Goal: Entertainment & Leisure: Consume media (video, audio)

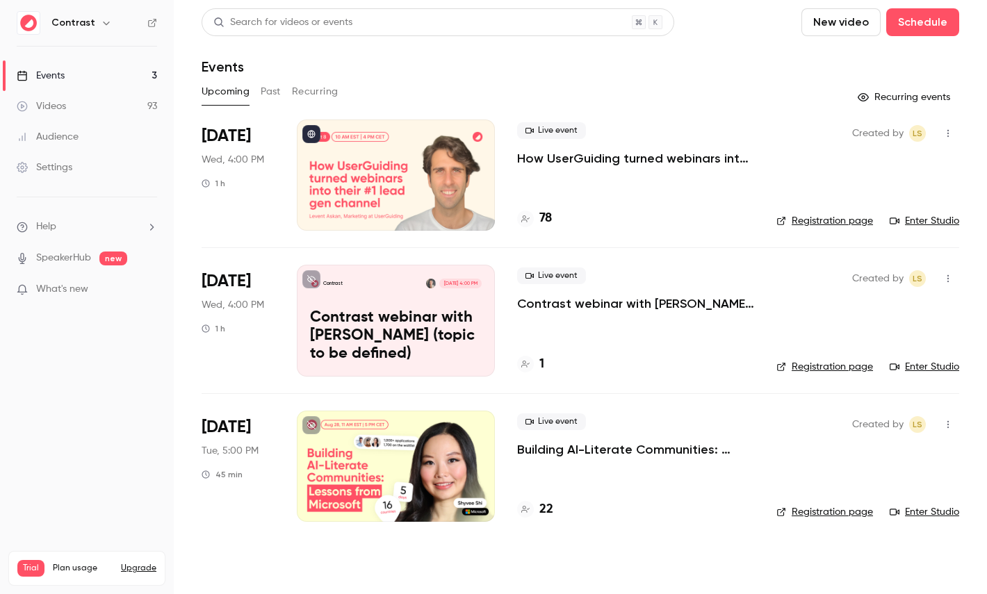
click at [71, 108] on link "Videos 93" at bounding box center [87, 106] width 174 height 31
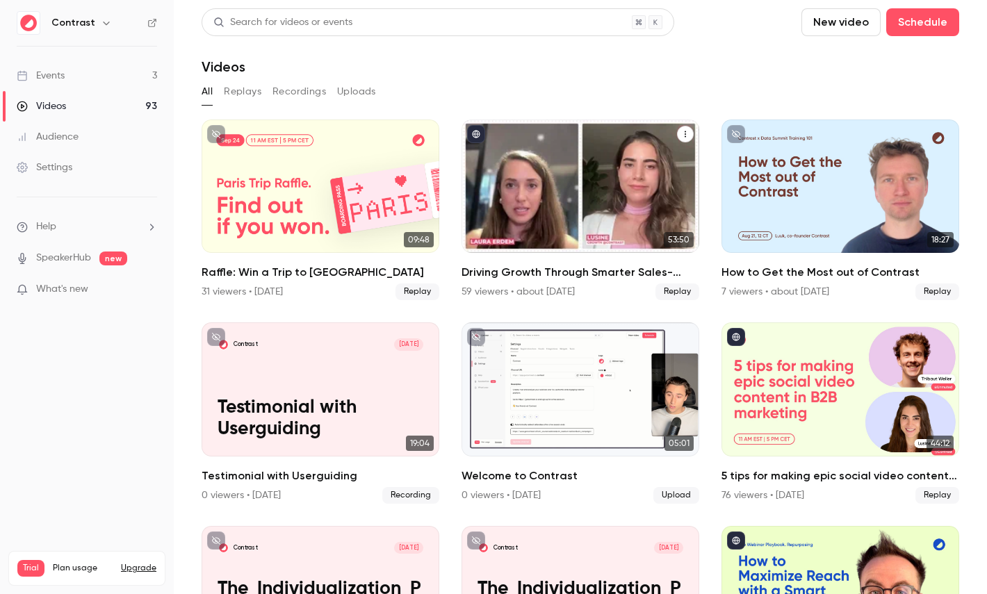
click at [571, 186] on div "Driving Growth Through Smarter Sales-Marketing Collaboration" at bounding box center [580, 185] width 238 height 133
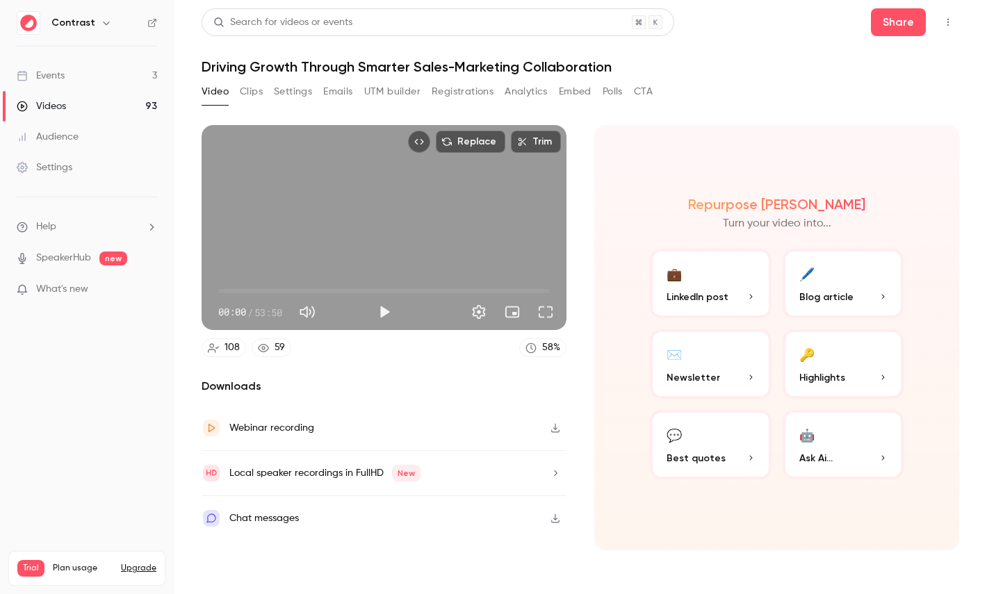
click at [445, 96] on button "Registrations" at bounding box center [462, 92] width 62 height 22
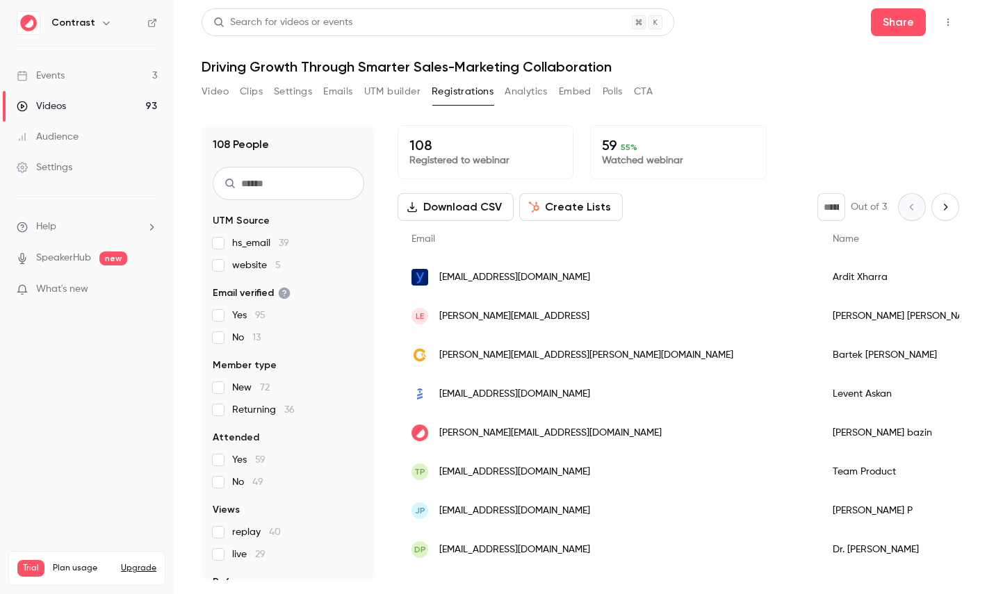
scroll to position [65, 0]
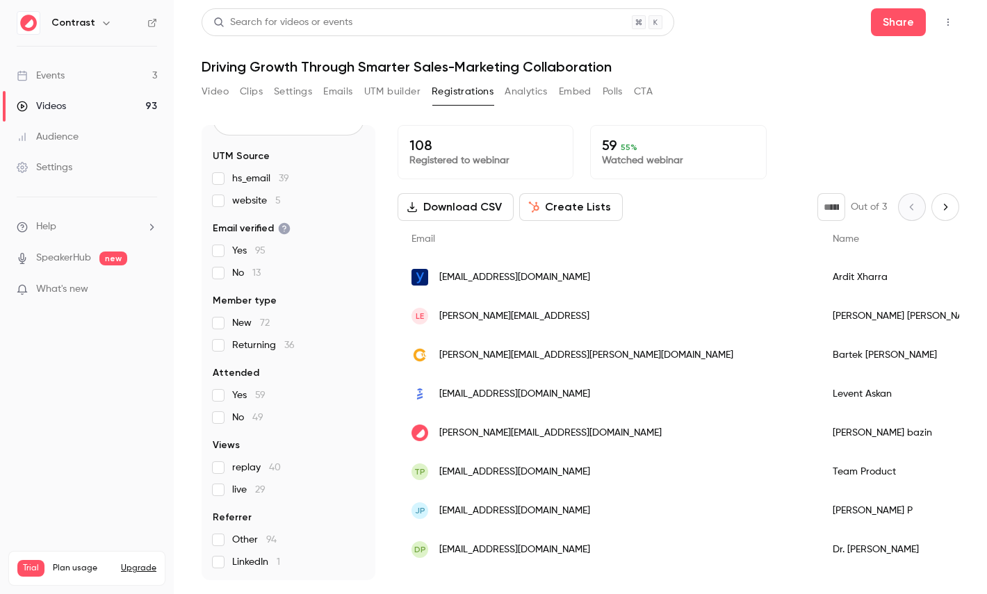
click at [534, 88] on button "Analytics" at bounding box center [525, 92] width 43 height 22
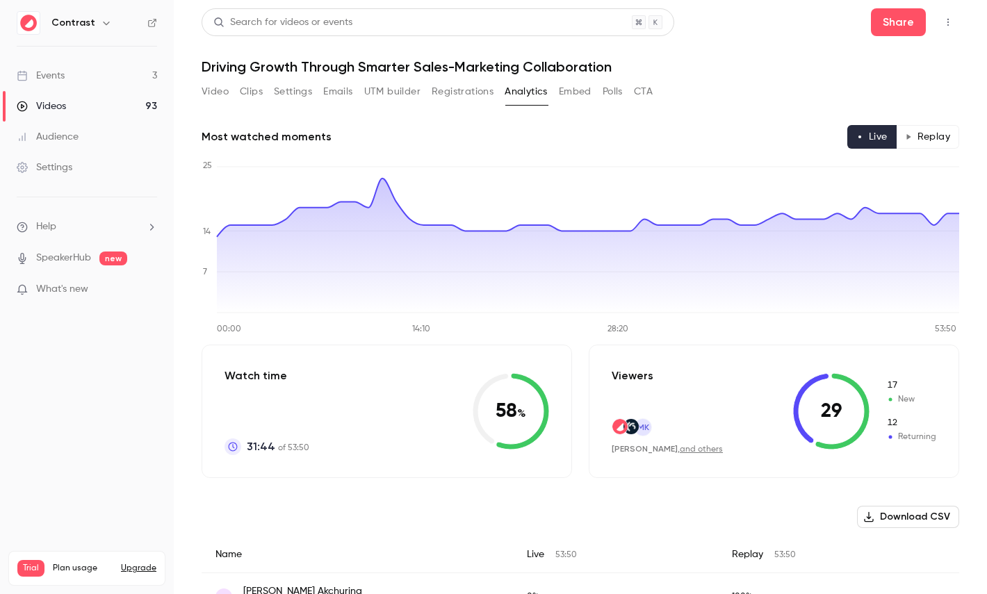
click at [929, 140] on button "Replay" at bounding box center [927, 137] width 63 height 24
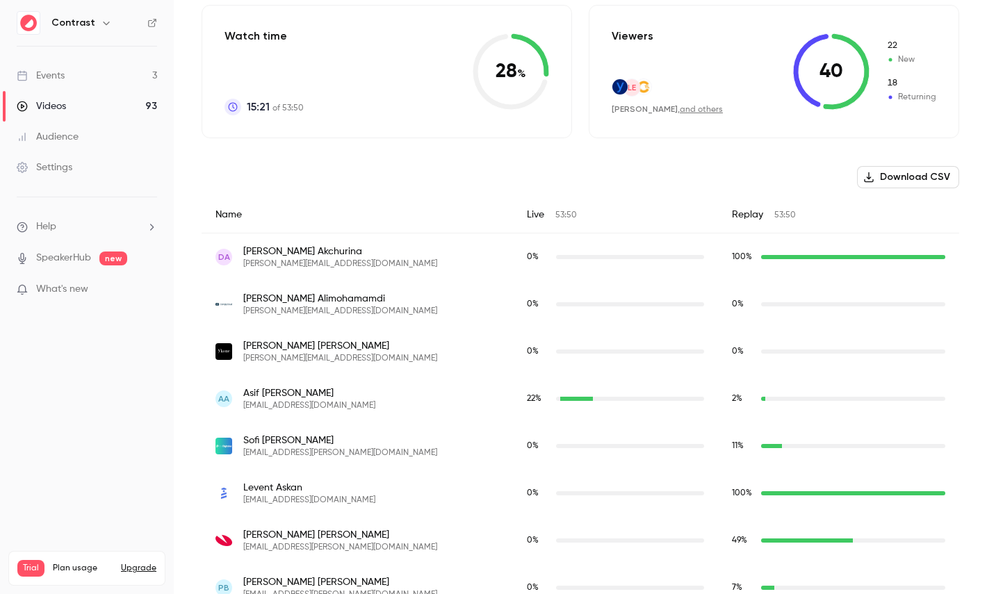
scroll to position [341, 0]
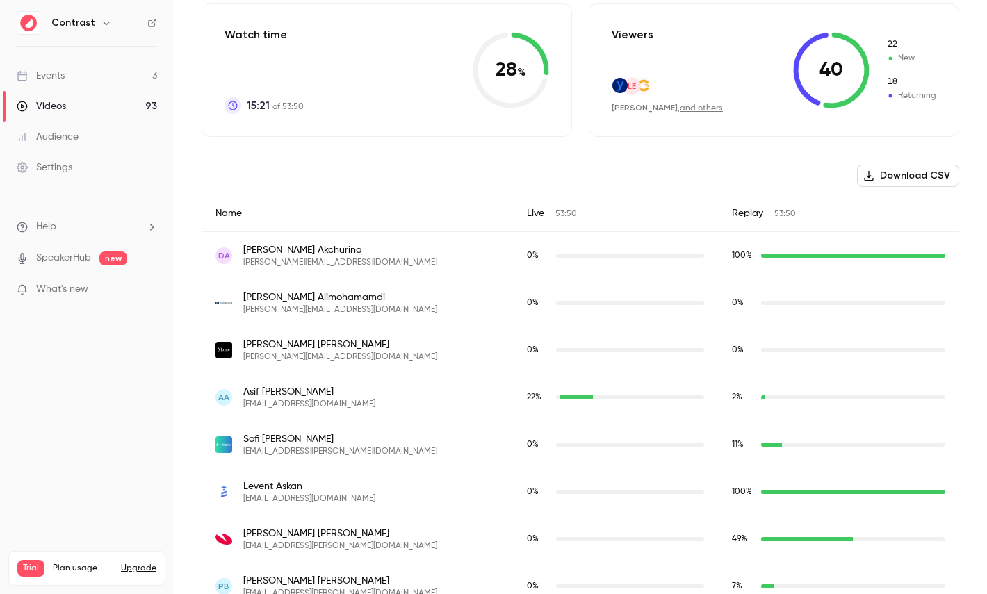
type button "replay"
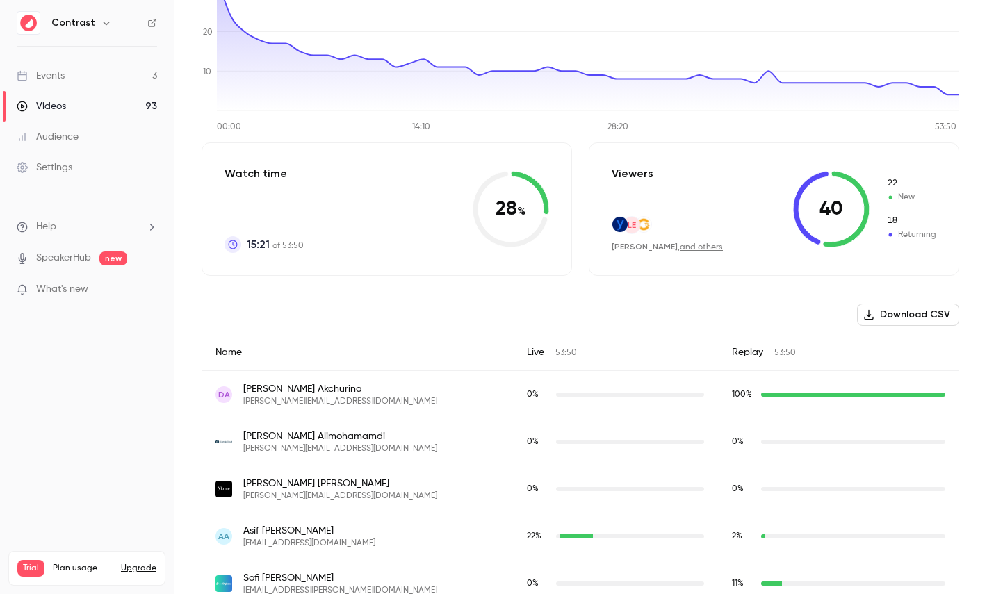
scroll to position [0, 0]
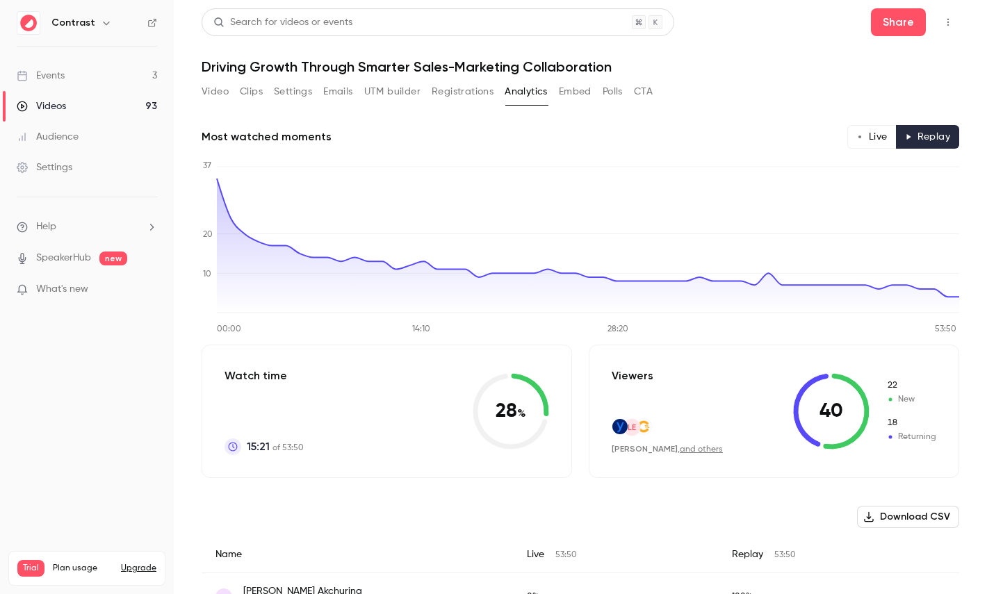
click at [602, 86] on div "Video Clips Settings Emails UTM builder Registrations Analytics Embed Polls CTA" at bounding box center [426, 92] width 451 height 22
click at [612, 86] on button "Polls" at bounding box center [612, 92] width 20 height 22
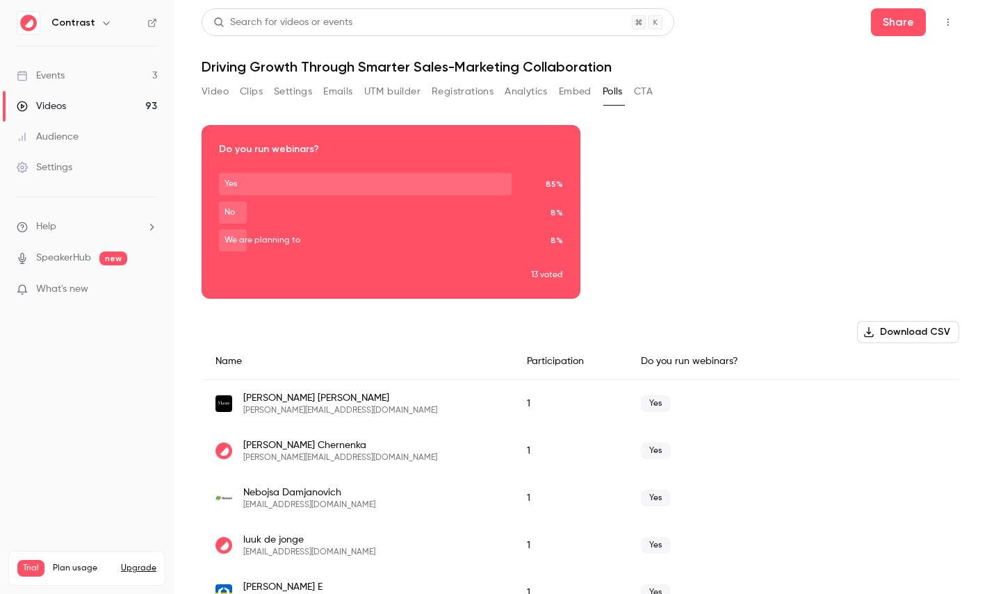
click at [643, 90] on button "CTA" at bounding box center [643, 92] width 19 height 22
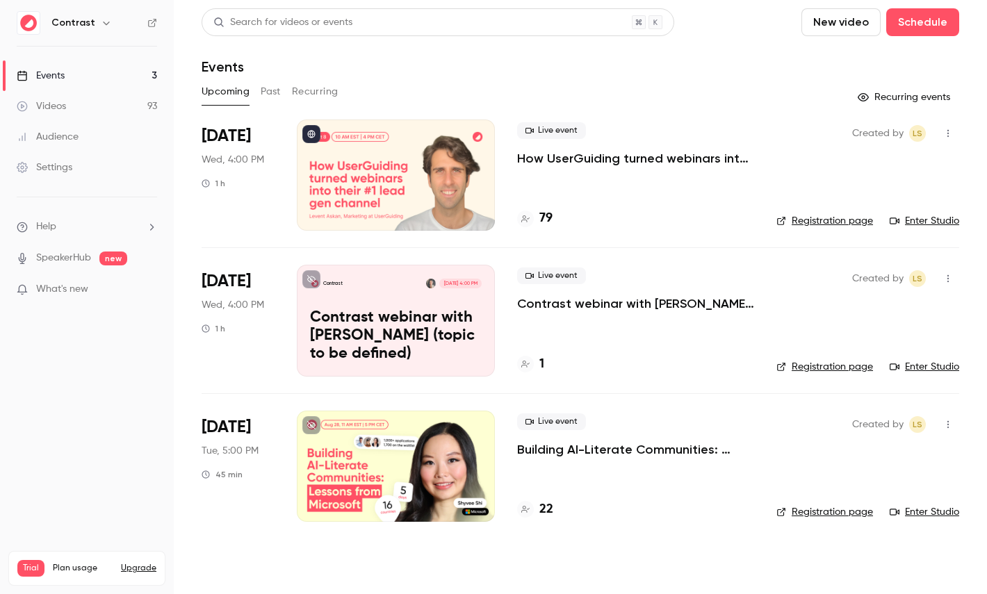
click at [74, 103] on link "Videos 93" at bounding box center [87, 106] width 174 height 31
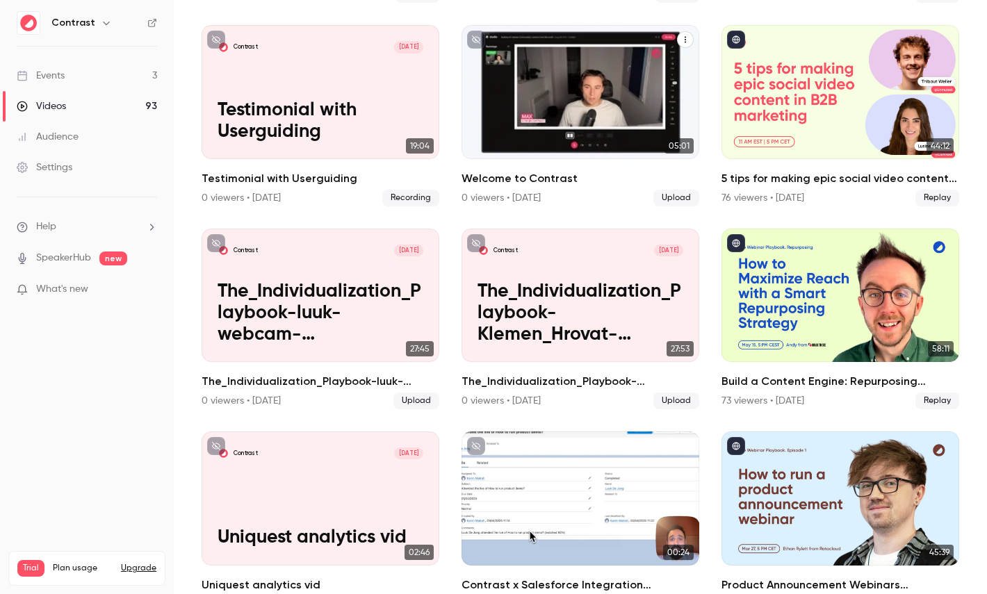
scroll to position [212, 0]
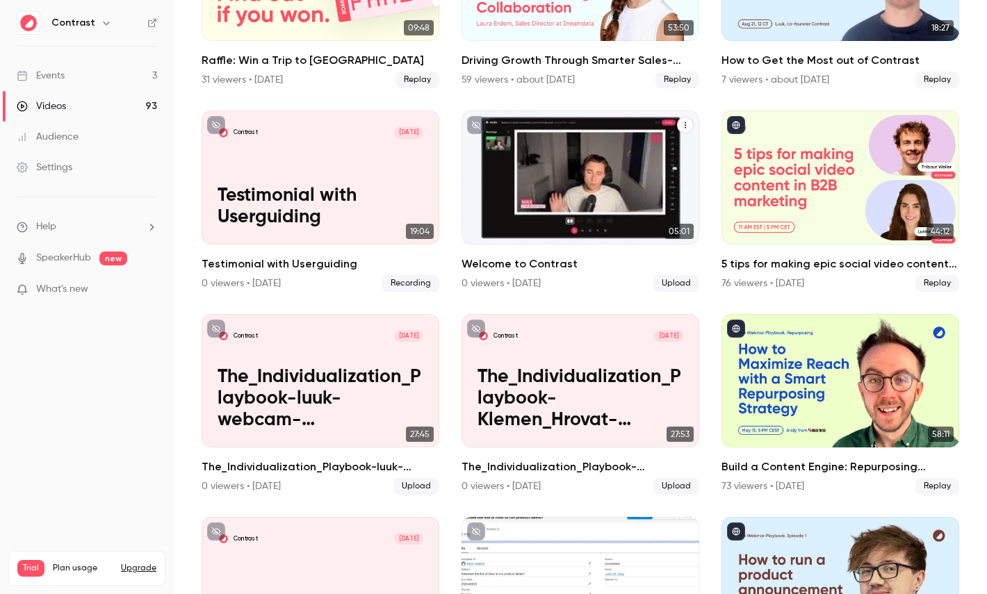
click at [594, 210] on div "Welcome to Contrast" at bounding box center [580, 176] width 238 height 133
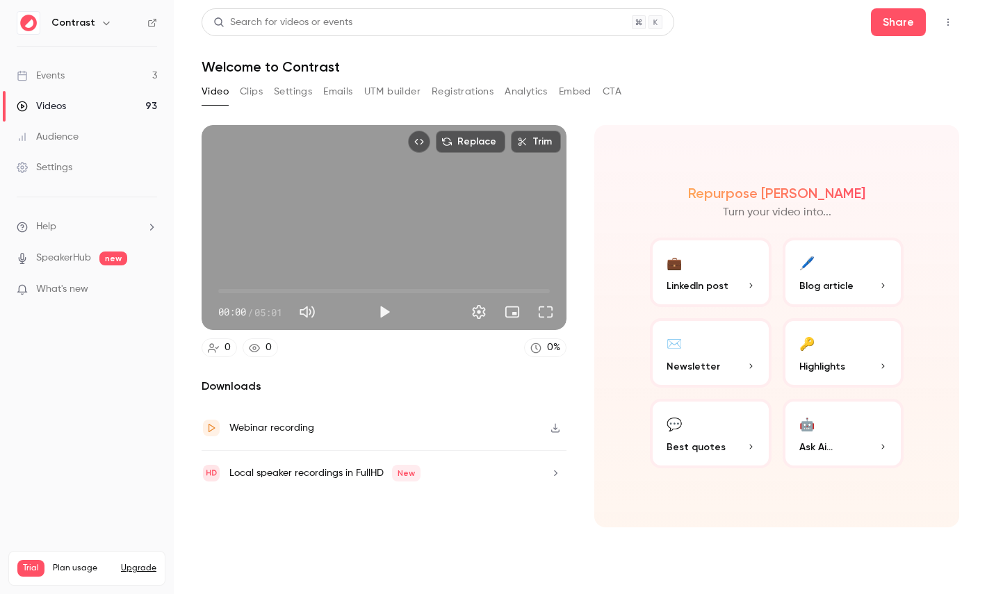
click at [252, 90] on button "Clips" at bounding box center [251, 92] width 23 height 22
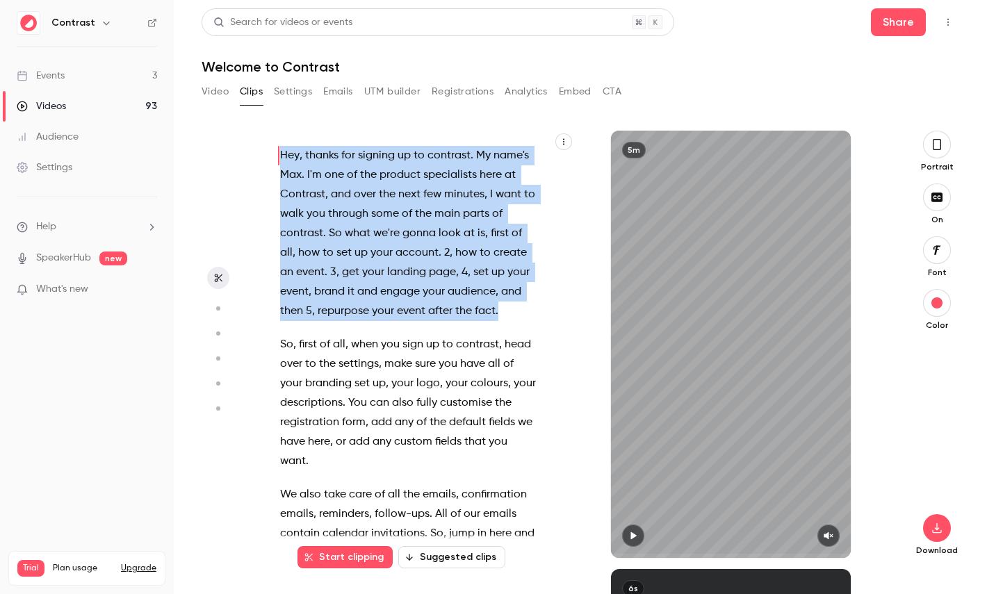
drag, startPoint x: 510, startPoint y: 310, endPoint x: 265, endPoint y: 156, distance: 289.3
click at [264, 156] on div "Hey , thanks for signing up to contrast . My name's [PERSON_NAME] . I'm one of …" at bounding box center [415, 351] width 305 height 413
click at [416, 349] on button "Clip 22 s" at bounding box center [413, 343] width 69 height 22
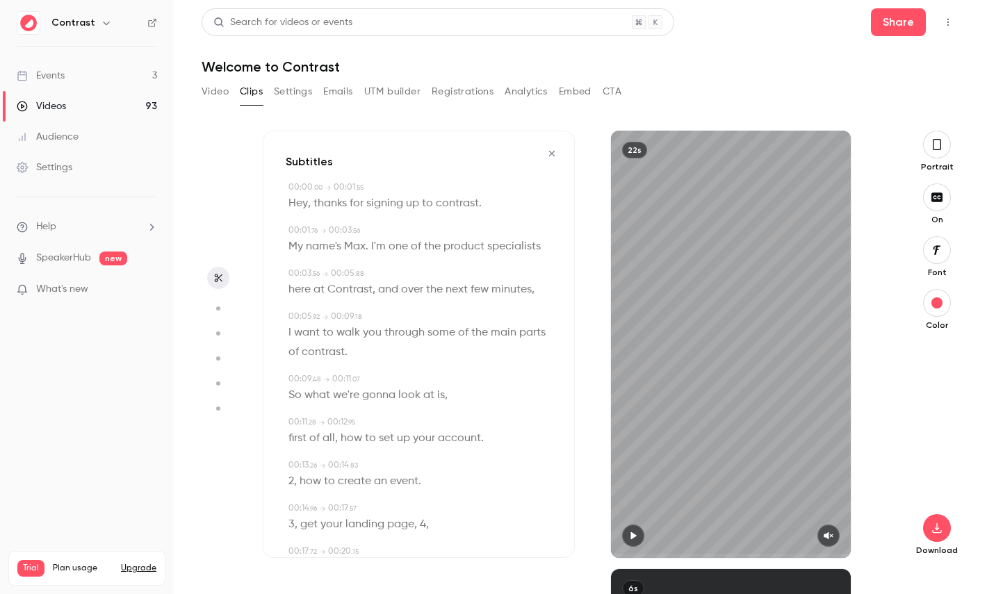
click at [936, 141] on icon "button" at bounding box center [936, 144] width 11 height 15
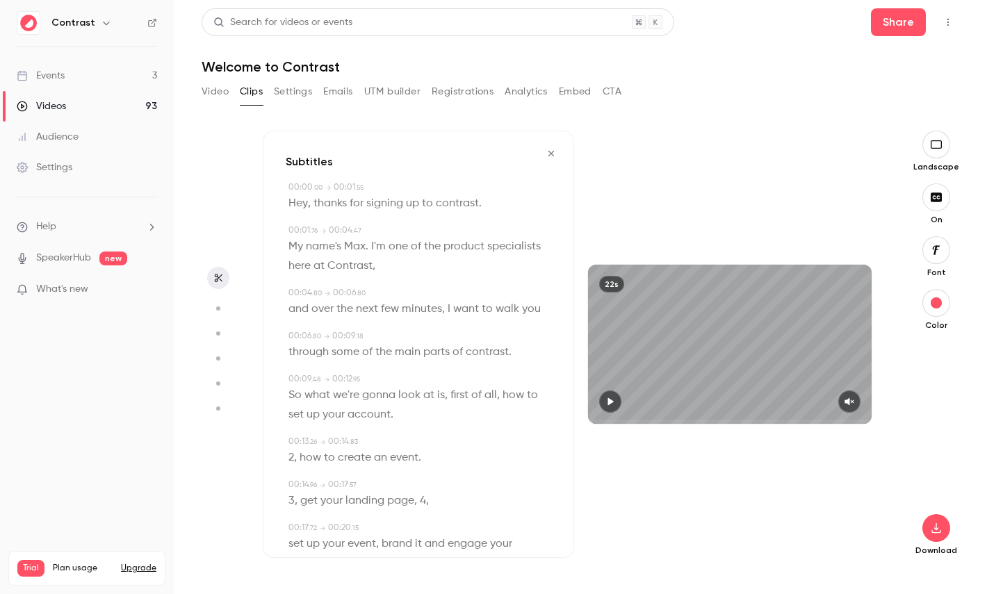
click at [943, 254] on icon "button" at bounding box center [935, 250] width 15 height 11
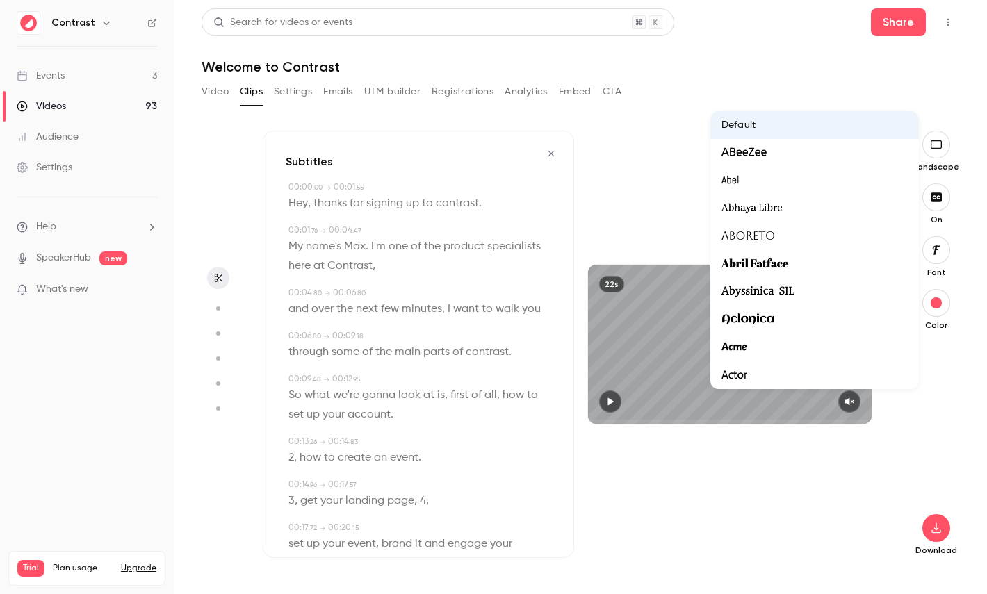
click at [963, 429] on div at bounding box center [493, 297] width 987 height 594
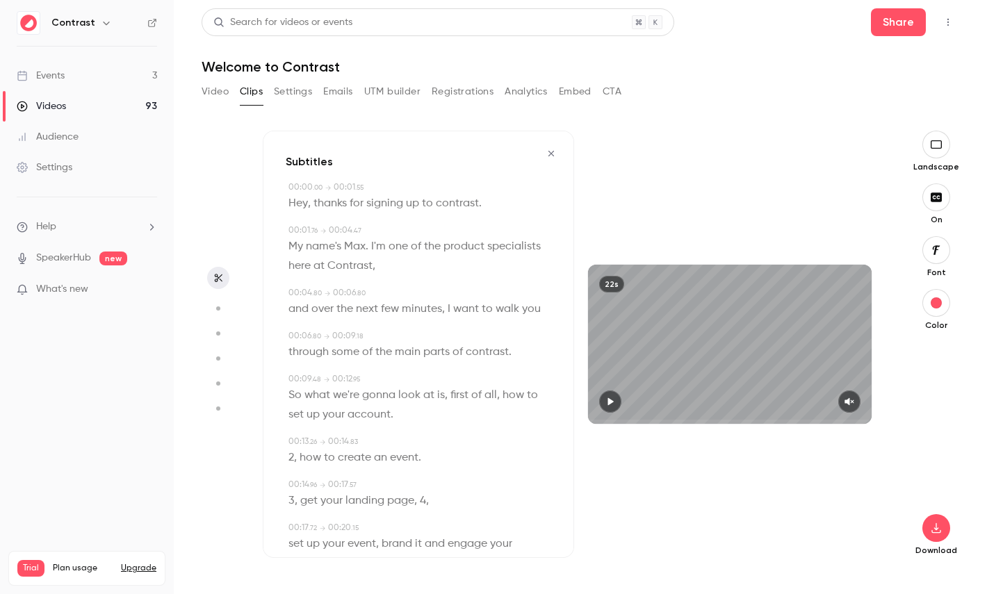
click at [215, 314] on button "button" at bounding box center [218, 308] width 22 height 22
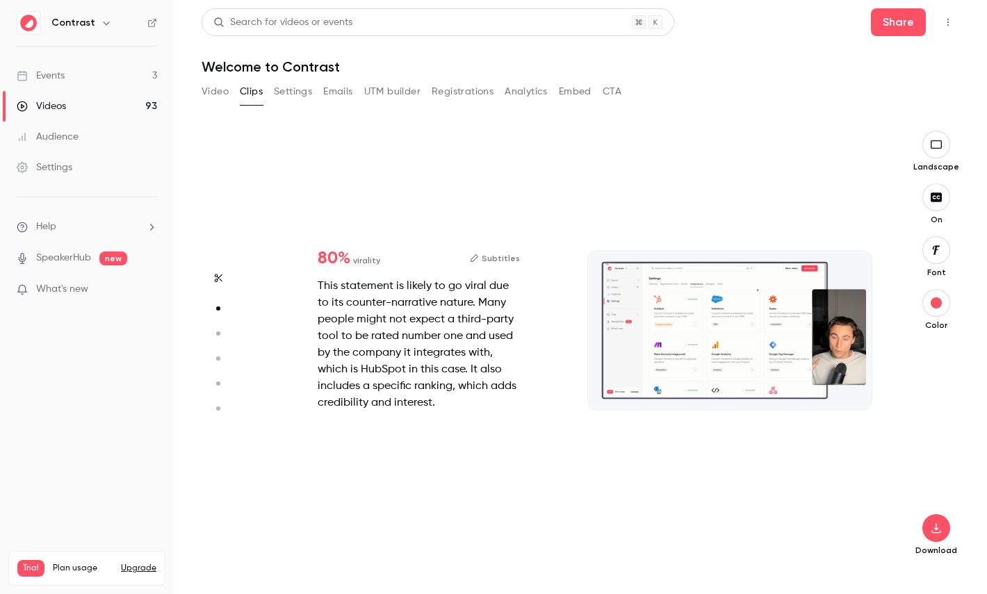
click at [215, 333] on icon "button" at bounding box center [217, 334] width 13 height 10
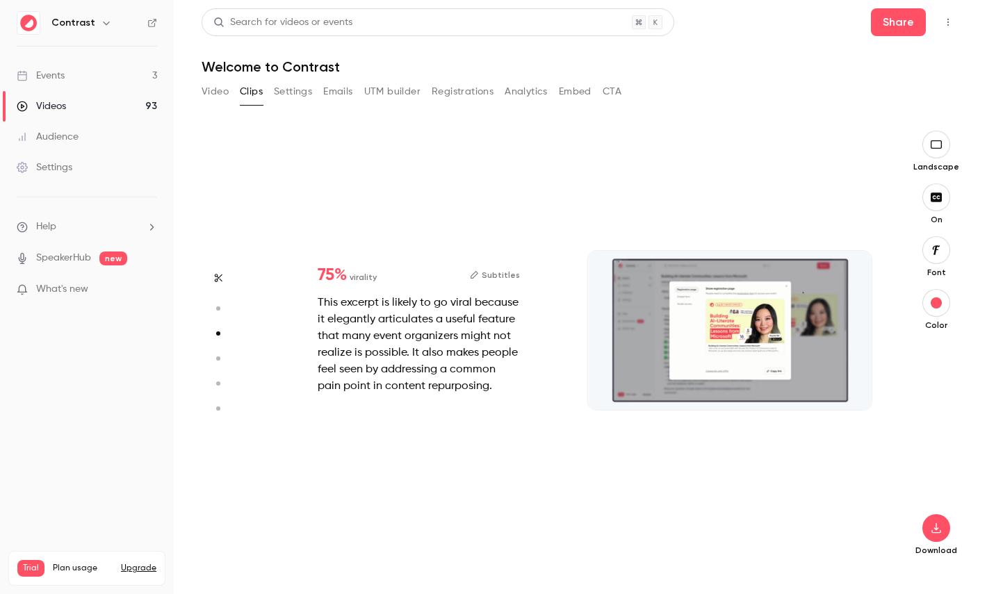
scroll to position [877, 0]
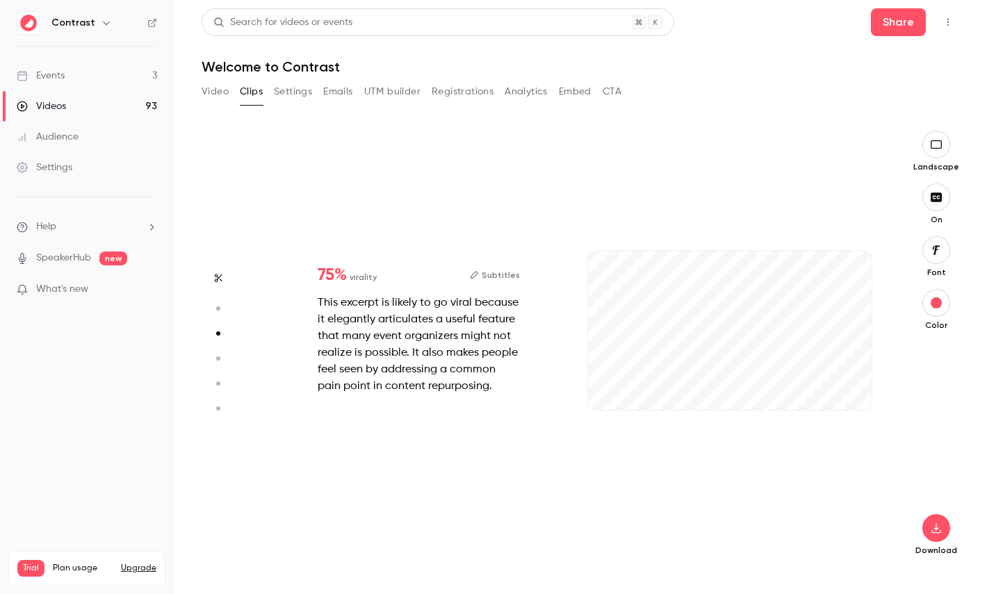
type input "***"
type input "****"
click at [217, 97] on button "Video" at bounding box center [214, 92] width 27 height 22
